Goal: Information Seeking & Learning: Learn about a topic

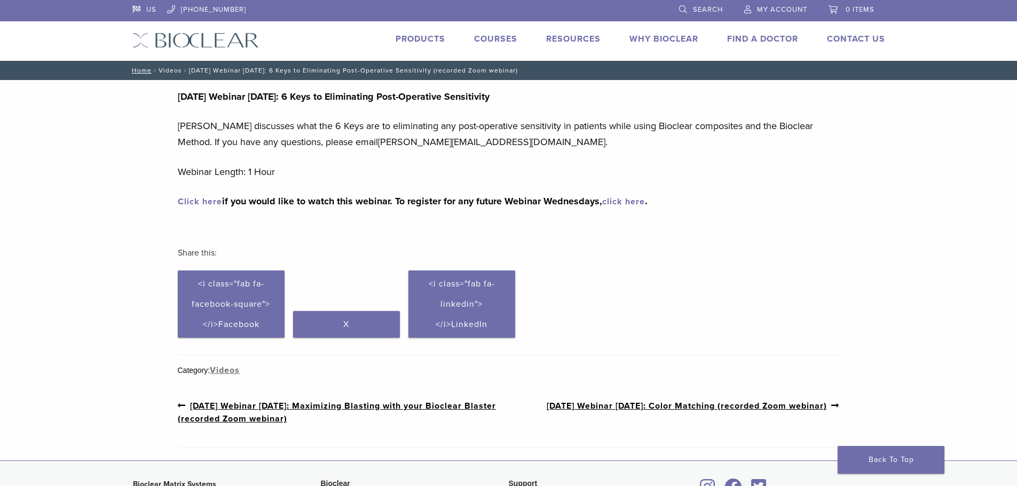
click at [171, 72] on link "Videos" at bounding box center [170, 70] width 23 height 7
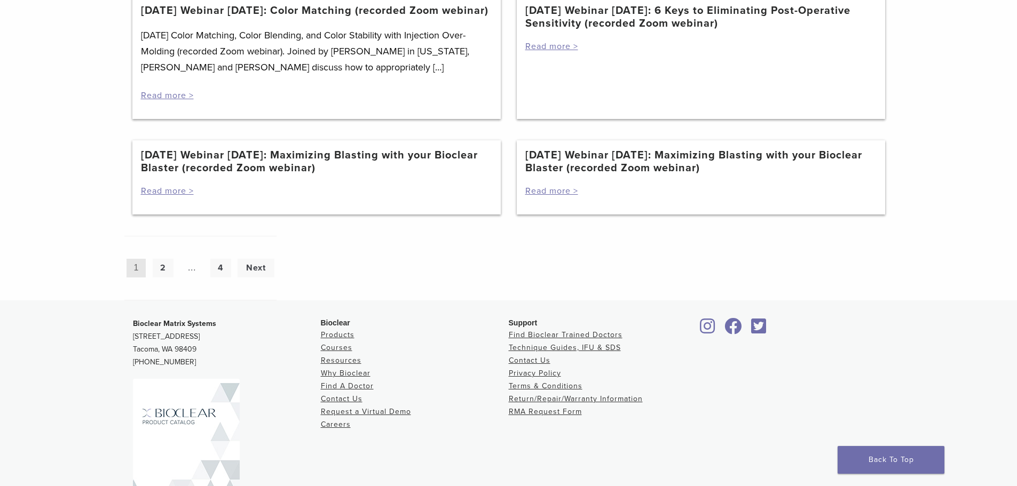
scroll to position [962, 0]
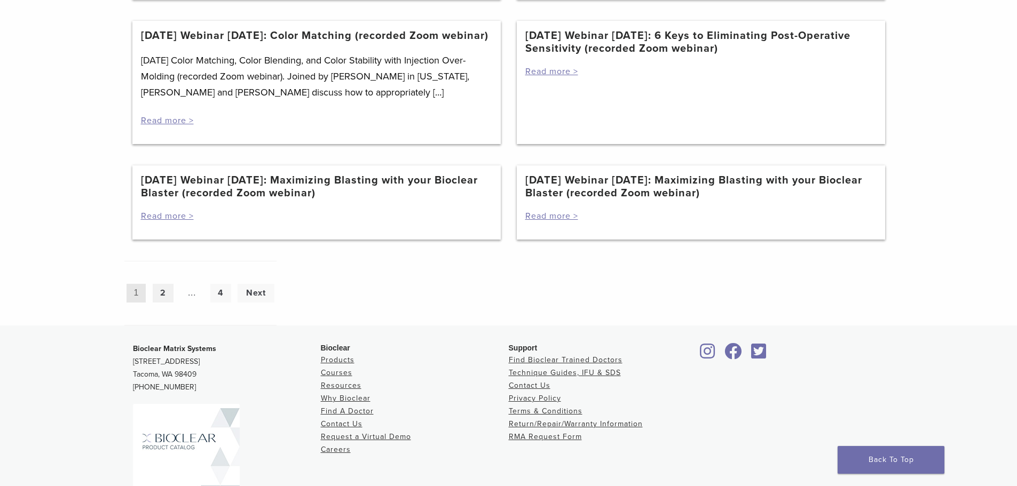
click at [162, 299] on link "2" at bounding box center [163, 293] width 21 height 19
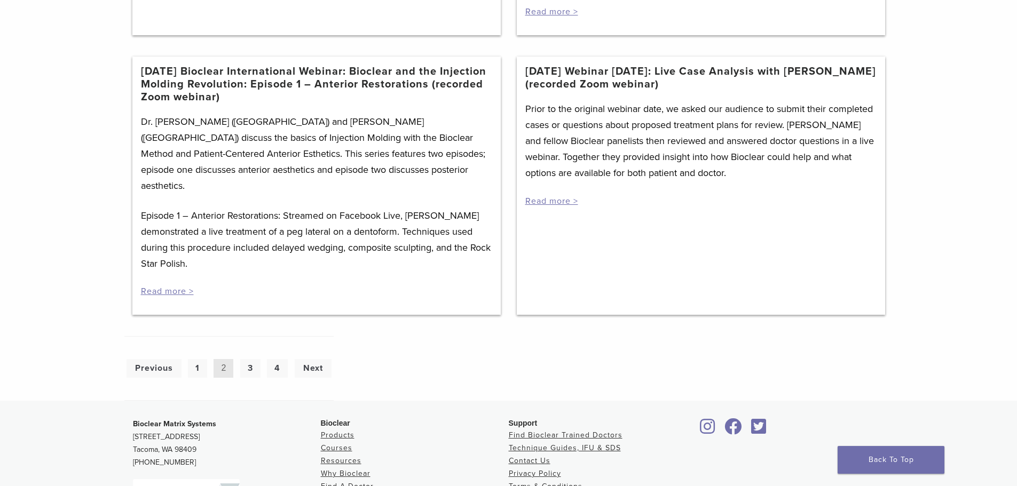
scroll to position [747, 0]
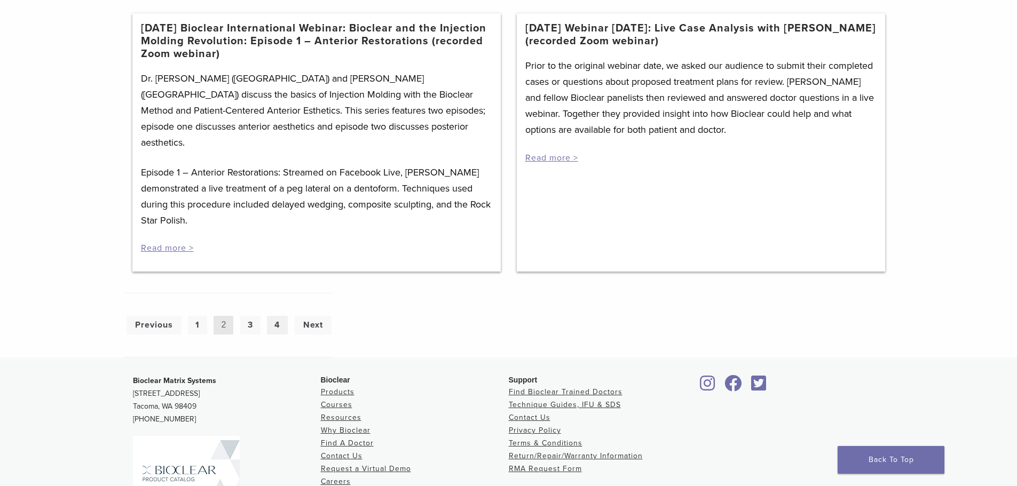
click at [276, 316] on link "4" at bounding box center [277, 325] width 21 height 19
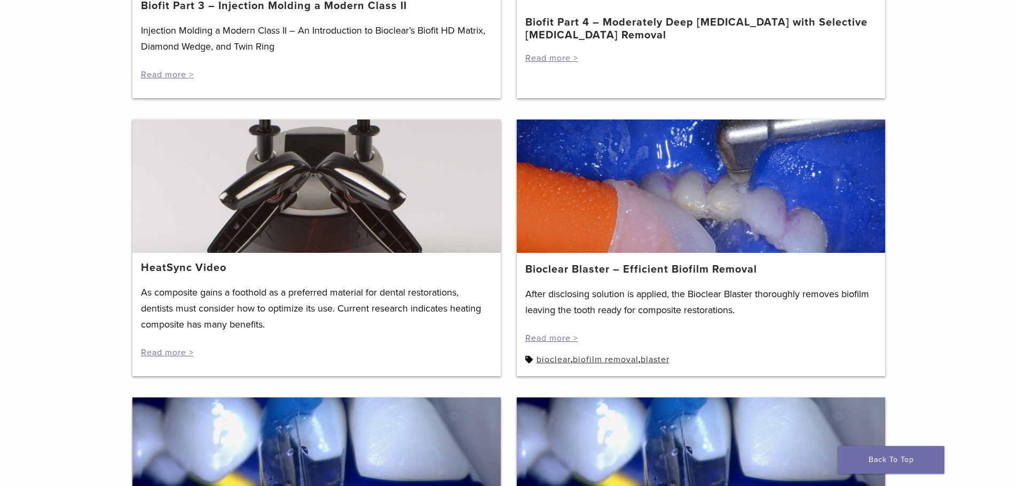
scroll to position [587, 0]
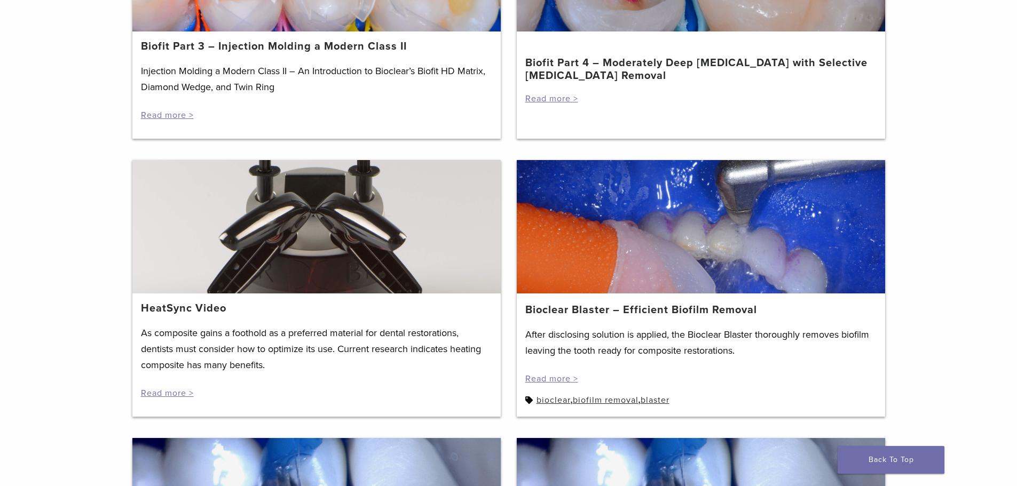
drag, startPoint x: 217, startPoint y: 314, endPoint x: 192, endPoint y: 330, distance: 29.9
click at [216, 325] on p "As composite gains a foothold as a preferred material for dental restorations, …" at bounding box center [316, 349] width 351 height 48
click at [165, 388] on link "Read more >" at bounding box center [167, 393] width 53 height 11
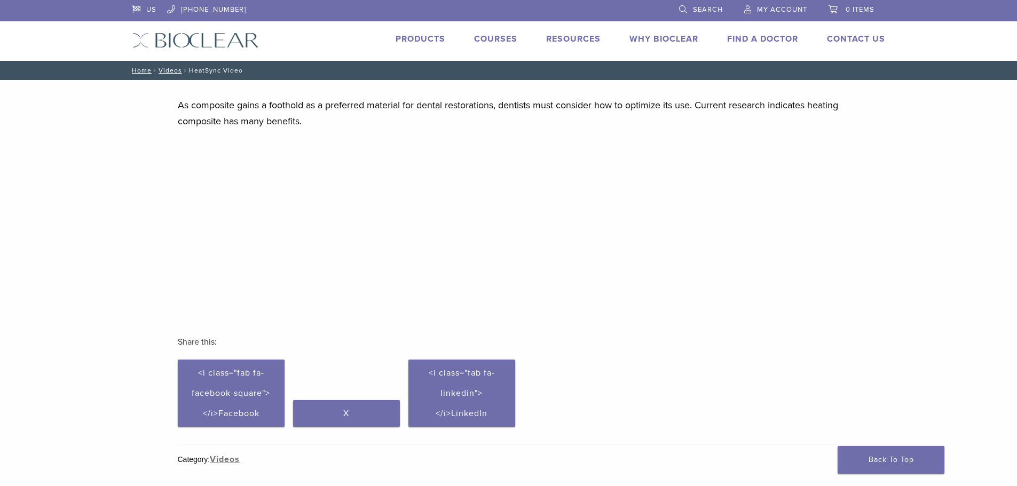
click at [628, 187] on p "<span data-mce-type="bookmark" style="display: inline-block; width: 0px; overfl…" at bounding box center [509, 229] width 662 height 173
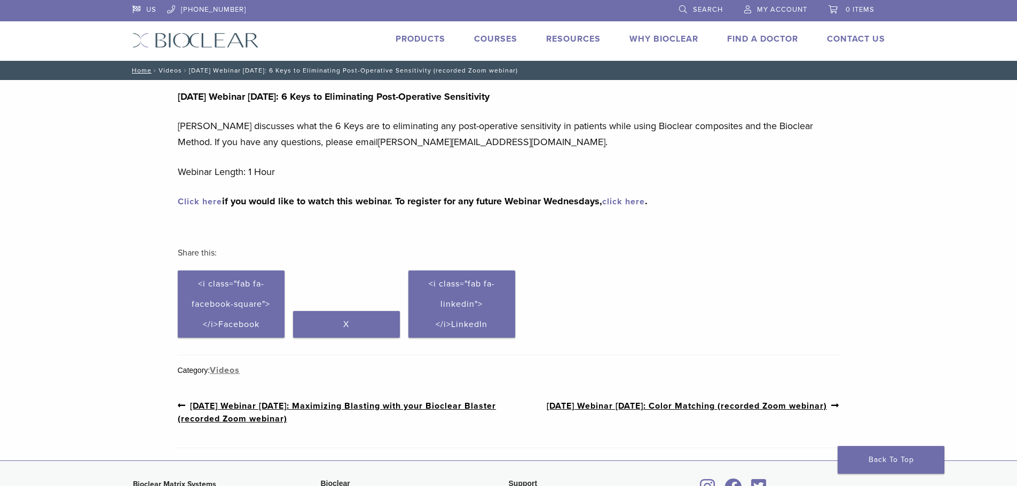
click at [177, 68] on link "Videos" at bounding box center [170, 70] width 23 height 7
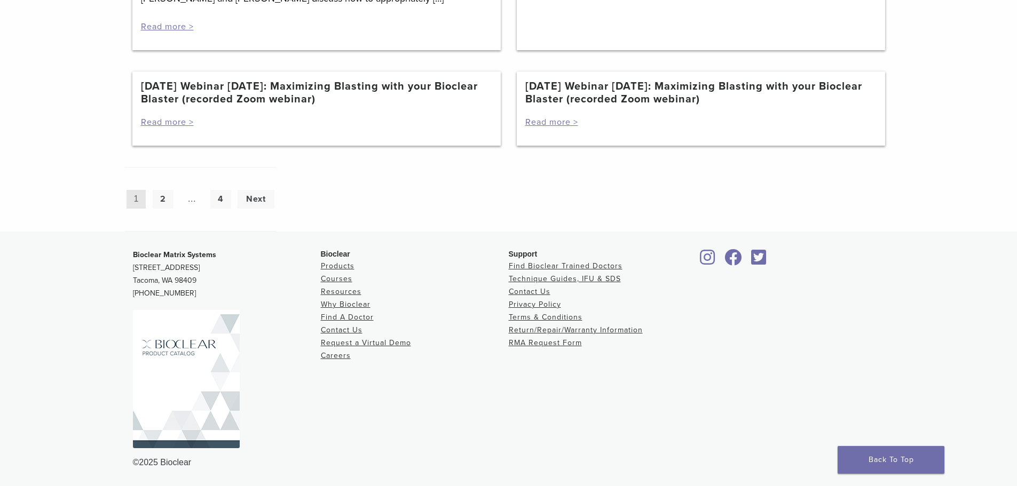
scroll to position [1069, 0]
click at [221, 204] on link "4" at bounding box center [220, 199] width 21 height 19
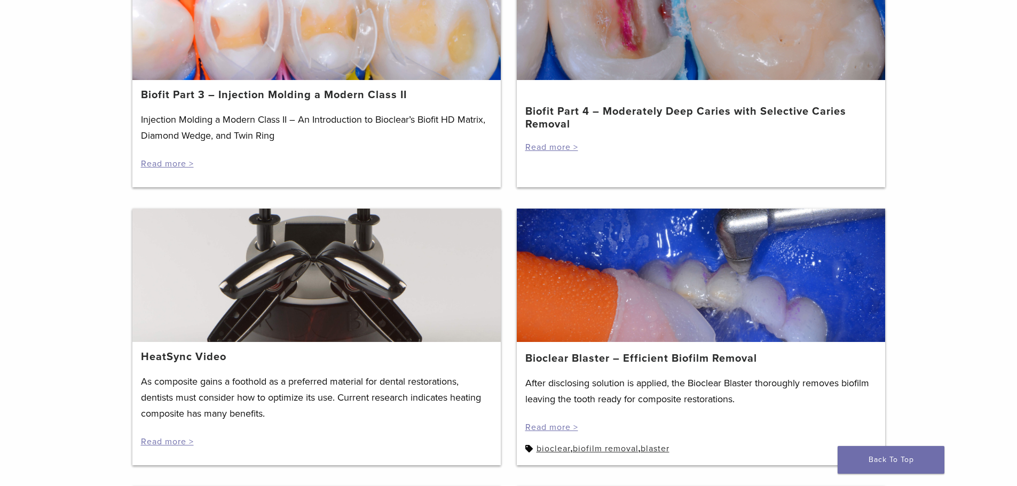
scroll to position [534, 0]
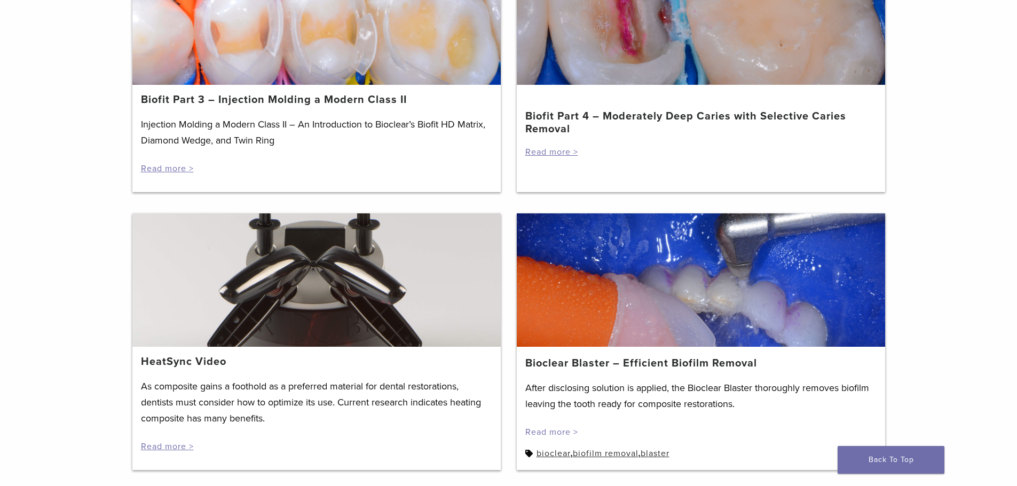
click at [547, 427] on link "Read more >" at bounding box center [551, 432] width 53 height 11
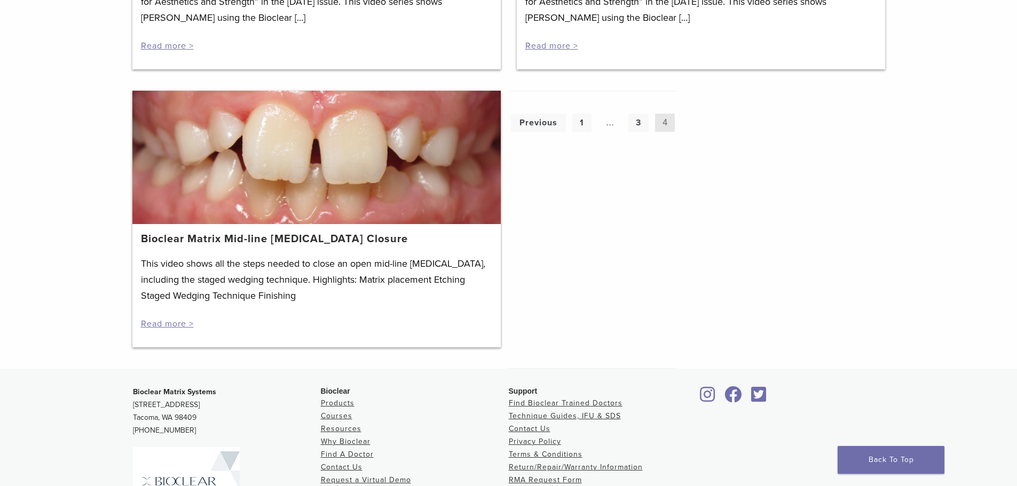
scroll to position [1228, 0]
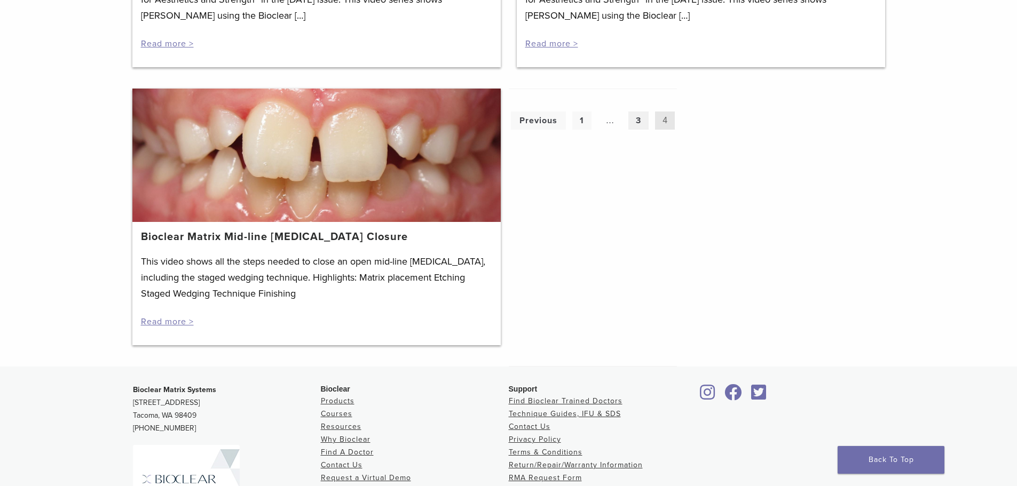
click at [639, 112] on link "3" at bounding box center [638, 121] width 20 height 19
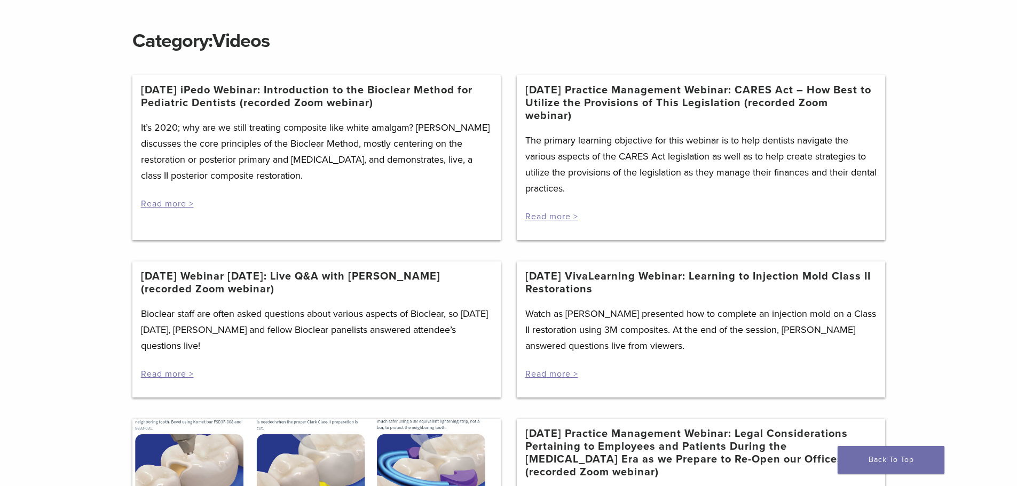
scroll to position [107, 0]
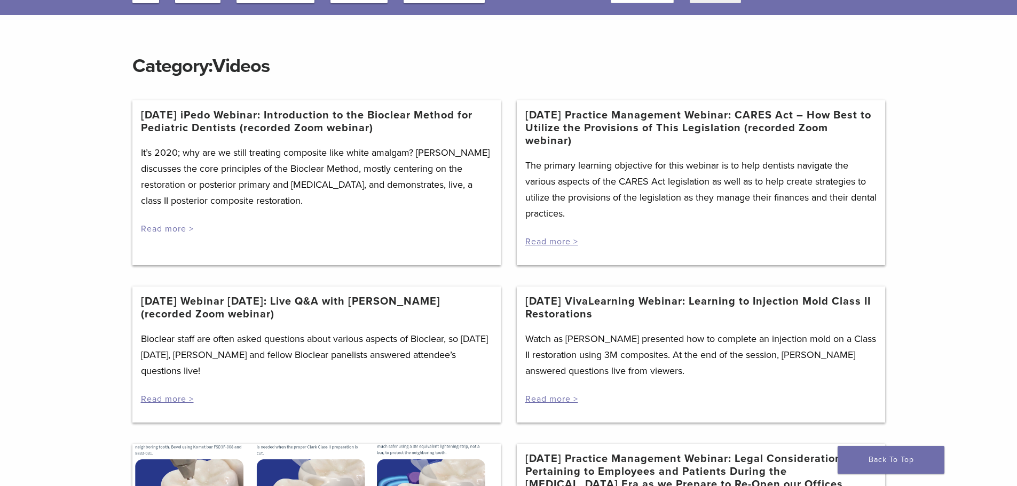
click at [153, 227] on link "Read more >" at bounding box center [167, 229] width 53 height 11
